Goal: Go to known website: Access a specific website the user already knows

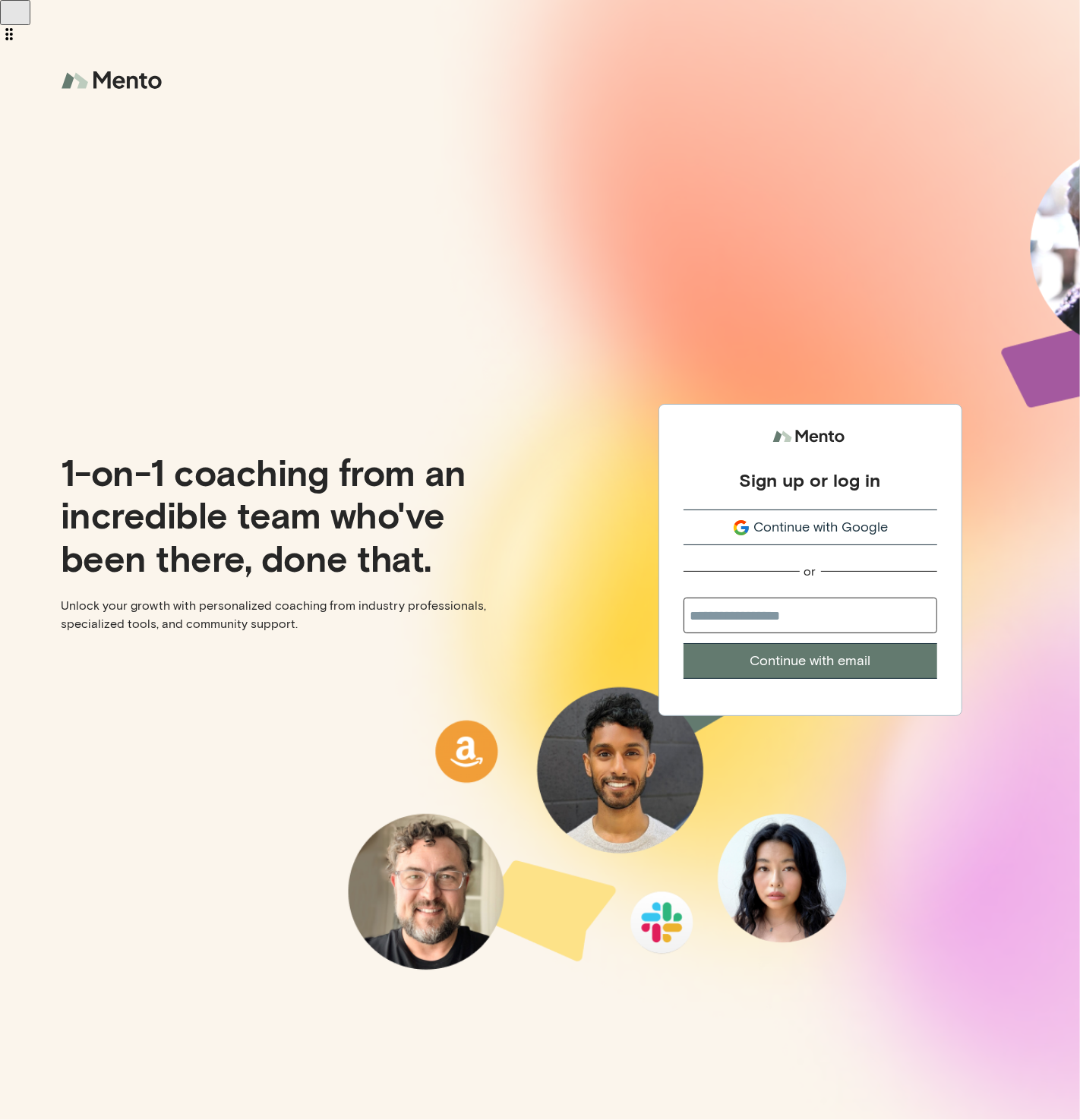
click at [786, 532] on span "Continue with Google" at bounding box center [820, 527] width 135 height 20
